Goal: Transaction & Acquisition: Purchase product/service

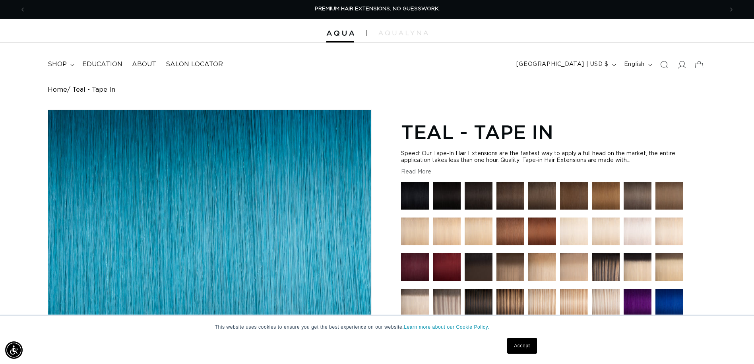
click at [418, 173] on button "Read More" at bounding box center [416, 172] width 30 height 7
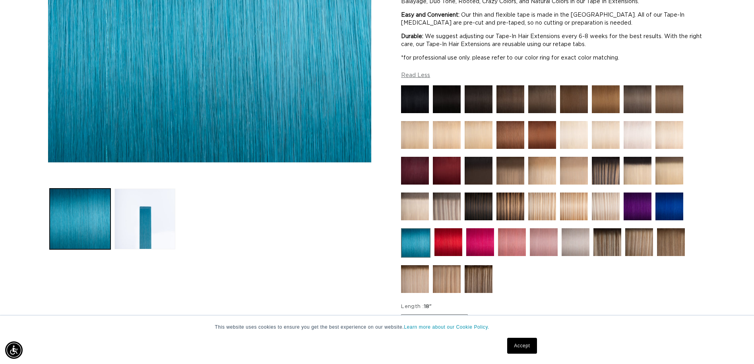
scroll to position [278, 0]
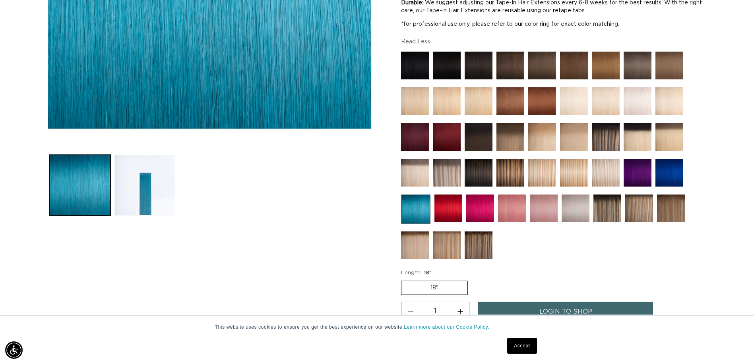
click at [417, 212] on img at bounding box center [415, 209] width 29 height 29
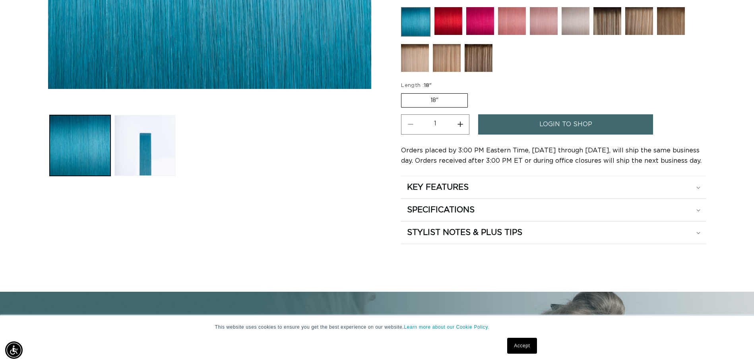
scroll to position [0, 697]
click at [540, 126] on span "login to shop" at bounding box center [565, 124] width 53 height 20
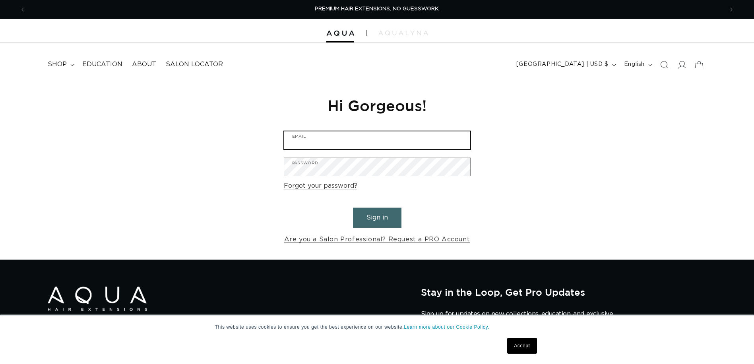
click at [358, 140] on input "Email" at bounding box center [377, 141] width 186 height 18
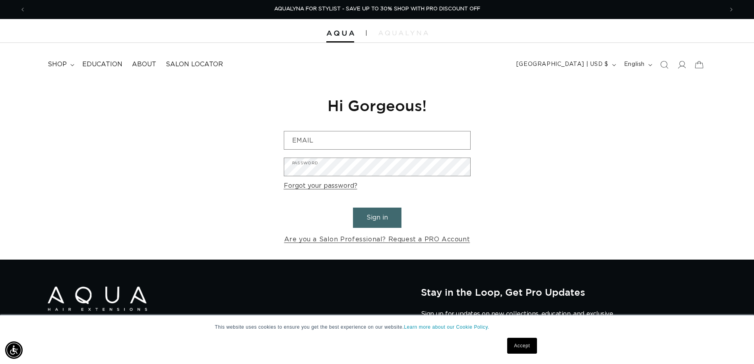
click at [374, 217] on button "Sign in" at bounding box center [377, 218] width 48 height 20
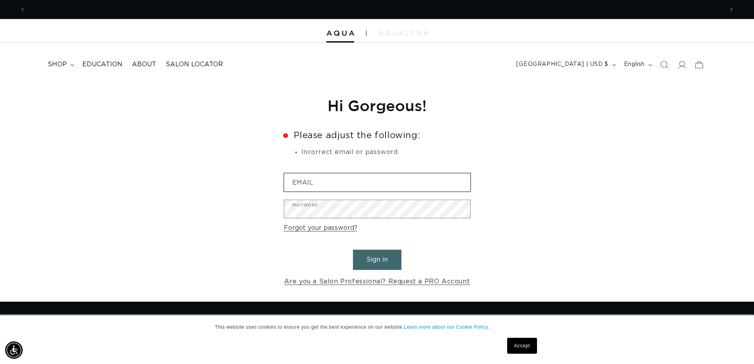
scroll to position [0, 697]
click at [335, 181] on input "Email" at bounding box center [377, 183] width 186 height 18
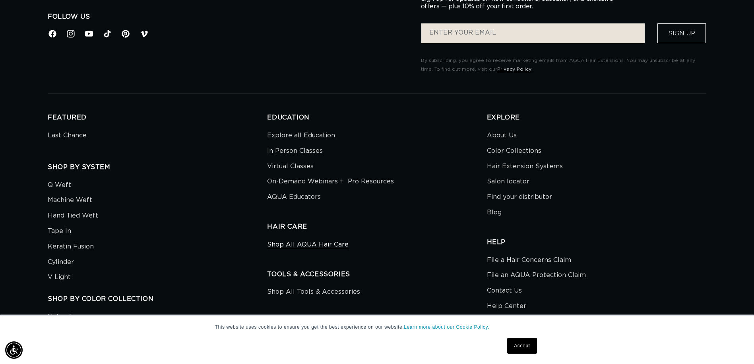
click at [309, 244] on link "Shop All AQUA Hair Care" at bounding box center [307, 246] width 81 height 14
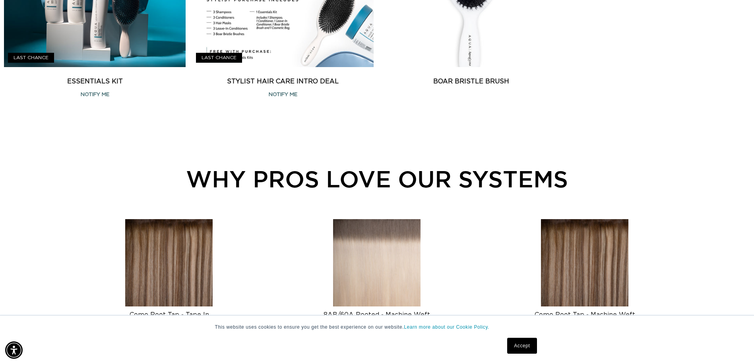
scroll to position [874, 0]
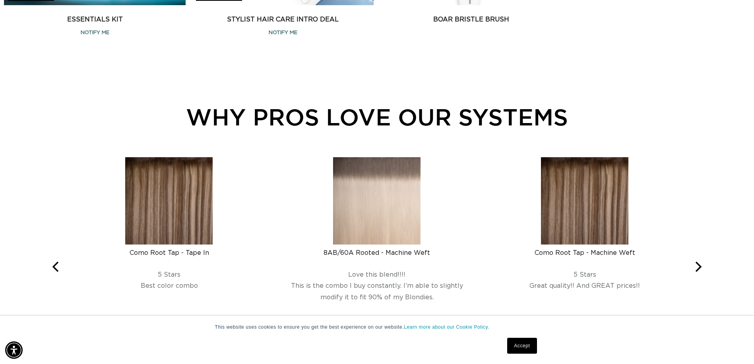
click at [380, 207] on img at bounding box center [376, 200] width 87 height 87
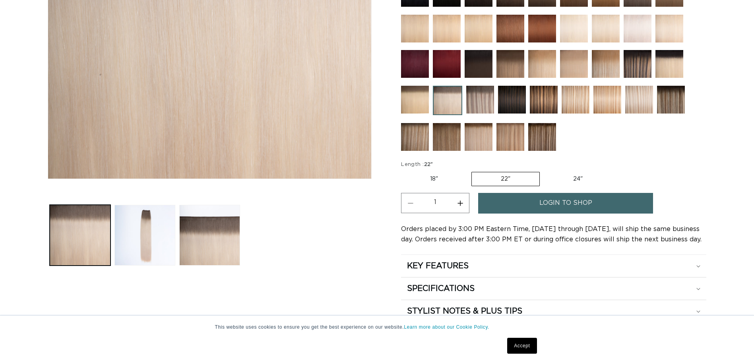
scroll to position [238, 0]
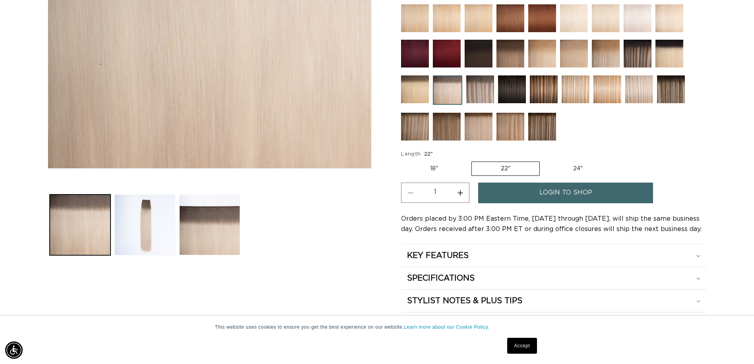
click at [540, 191] on span "login to shop" at bounding box center [565, 193] width 53 height 20
